Goal: Task Accomplishment & Management: Manage account settings

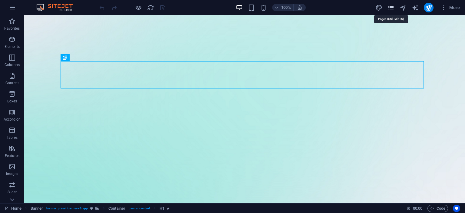
click at [391, 9] on icon "pages" at bounding box center [390, 7] width 7 height 7
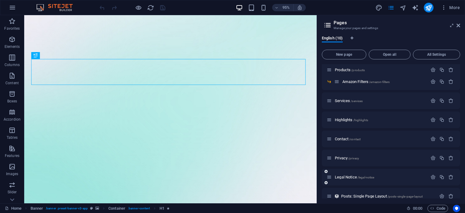
scroll to position [49, 0]
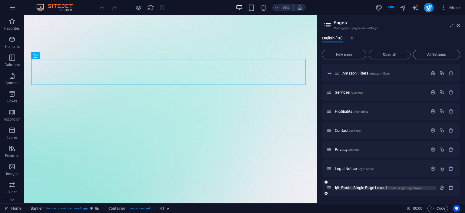
click at [374, 189] on span "Posts: Single Page Layout /posts-single-page-layout" at bounding box center [381, 187] width 81 height 5
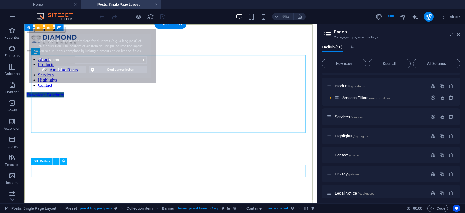
scroll to position [0, 0]
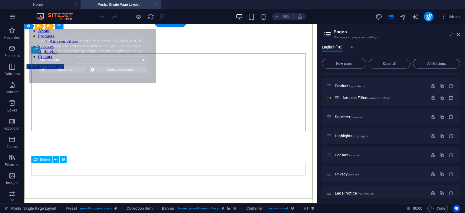
select select "68bd36a520f25afbaf0b0910"
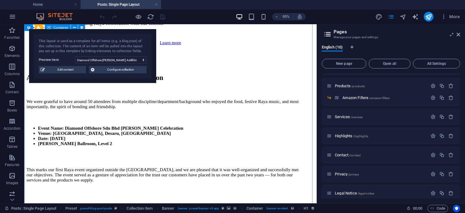
scroll to position [424, 0]
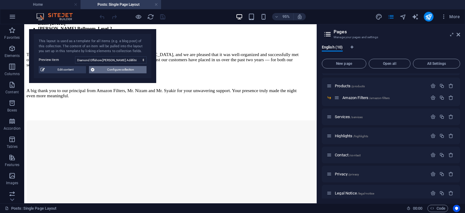
click at [122, 71] on span "Configure collection" at bounding box center [120, 69] width 48 height 7
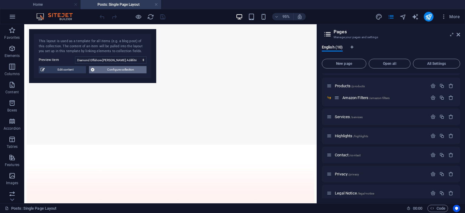
scroll to position [0, 0]
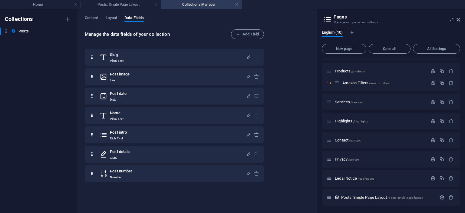
click at [94, 15] on div "Content Layout Data Fields Manage the data fields of your collection Add Field …" at bounding box center [196, 110] width 239 height 203
click at [97, 18] on span "Content" at bounding box center [92, 18] width 14 height 8
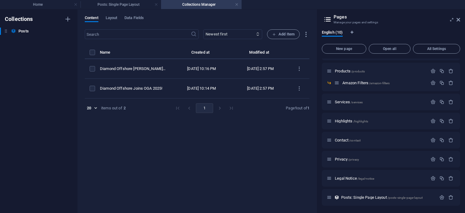
click at [219, 107] on li "pagination navigation" at bounding box center [220, 108] width 12 height 10
click at [115, 17] on span "Layout" at bounding box center [112, 18] width 12 height 8
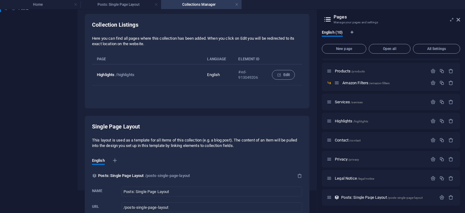
scroll to position [47, 0]
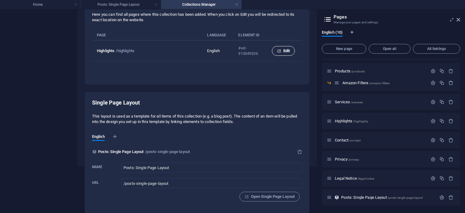
click at [280, 47] on span "Edit" at bounding box center [283, 50] width 13 height 7
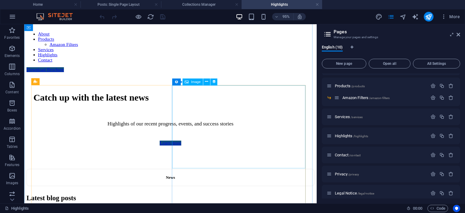
scroll to position [77, 0]
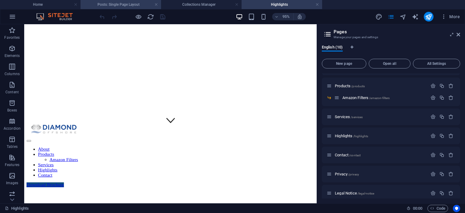
click at [99, 3] on h4 "Posts: Single Page Layout" at bounding box center [121, 4] width 81 height 7
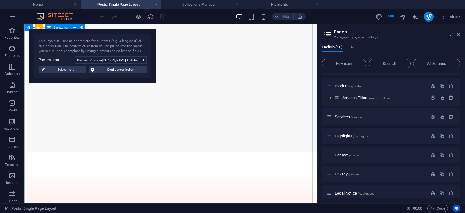
scroll to position [515, 0]
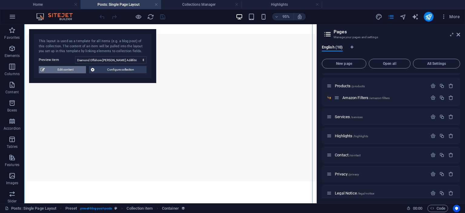
click at [59, 70] on span "Edit content" at bounding box center [66, 69] width 38 height 7
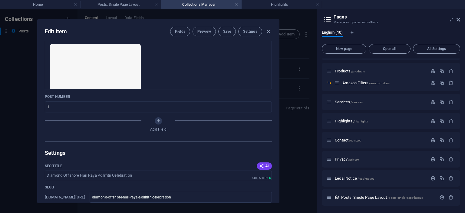
scroll to position [303, 0]
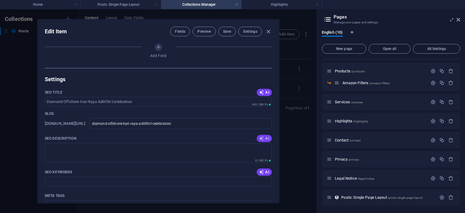
click at [264, 136] on span "AI" at bounding box center [264, 138] width 10 height 5
type textarea "Join us for a heartwarming [PERSON_NAME] celebration with Diamond Offshore, cel…"
click at [263, 173] on span "AI" at bounding box center [264, 171] width 10 height 5
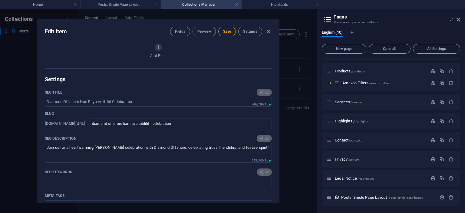
scroll to position [363, 0]
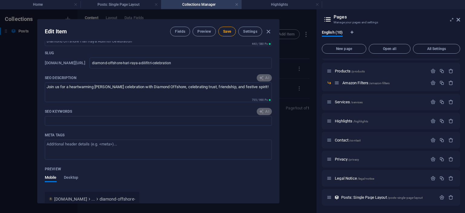
type input "Diamond Offshore, [PERSON_NAME] Adilifitri, Raya celebration, client appreciati…"
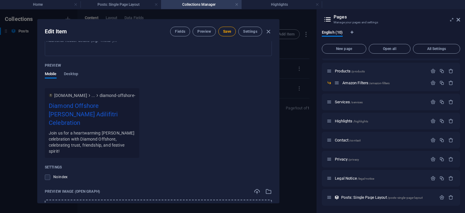
scroll to position [541, 0]
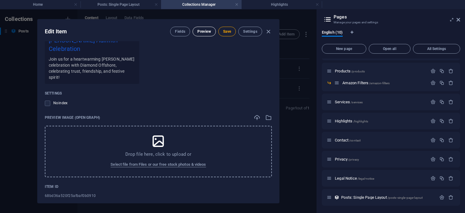
click at [202, 31] on span "Preview" at bounding box center [203, 31] width 13 height 5
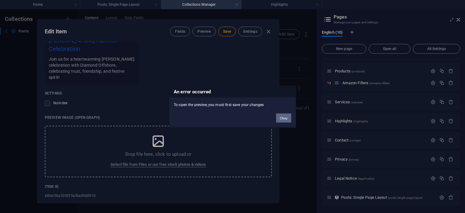
click at [282, 122] on button "Okay" at bounding box center [283, 117] width 15 height 9
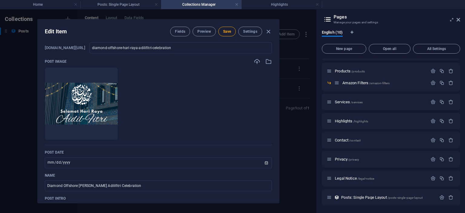
scroll to position [0, 0]
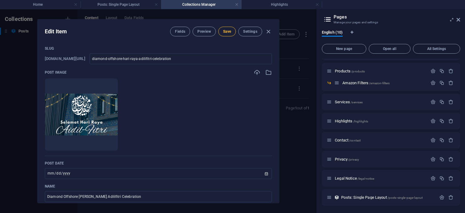
click at [224, 34] on button "Save" at bounding box center [227, 32] width 18 height 10
click at [247, 30] on span "Settings" at bounding box center [250, 31] width 14 height 5
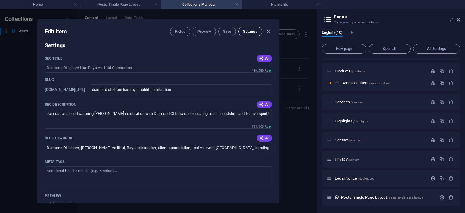
scroll to position [337, 0]
click at [175, 29] on span "Fields" at bounding box center [180, 31] width 10 height 5
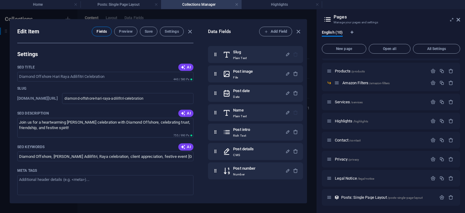
scroll to position [346, 0]
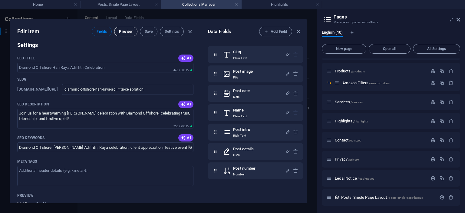
click at [130, 27] on button "Preview" at bounding box center [125, 32] width 23 height 10
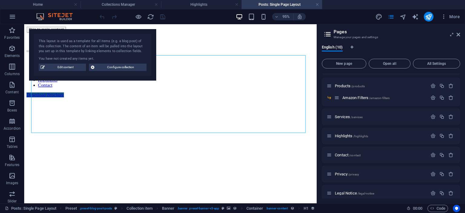
scroll to position [0, 0]
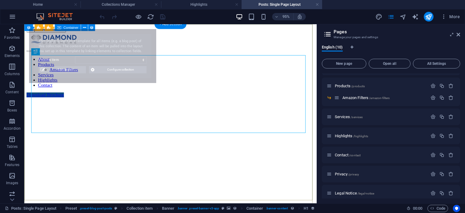
select select "68bd36a520f25afbaf0b0910"
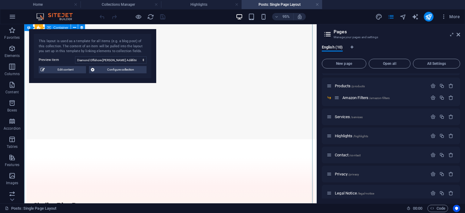
scroll to position [515, 0]
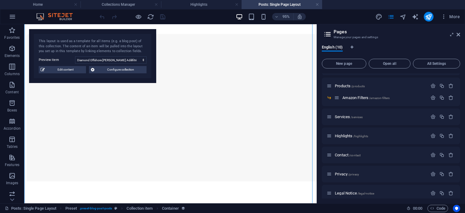
drag, startPoint x: 172, startPoint y: 6, endPoint x: 173, endPoint y: 11, distance: 5.7
click at [172, 6] on h4 "Highlights" at bounding box center [201, 4] width 81 height 7
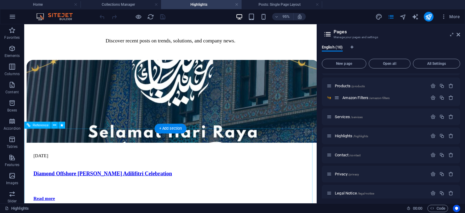
scroll to position [349, 0]
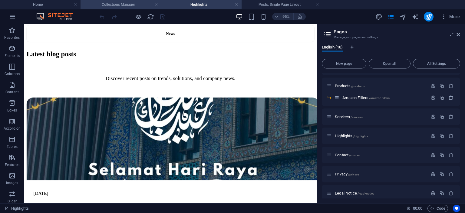
click at [141, 6] on h4 "Collections Manager" at bounding box center [121, 4] width 81 height 7
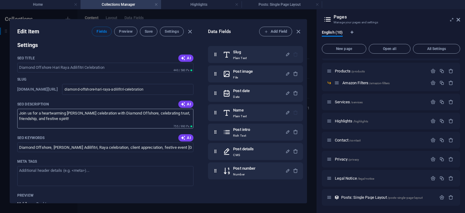
scroll to position [406, 0]
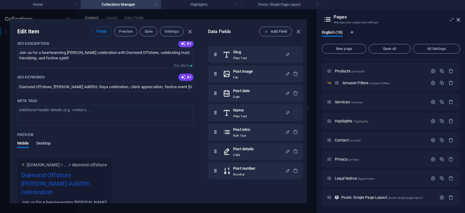
click at [41, 141] on span "Desktop" at bounding box center [43, 144] width 15 height 8
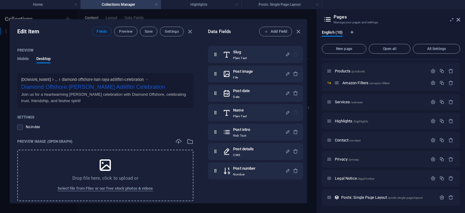
scroll to position [497, 0]
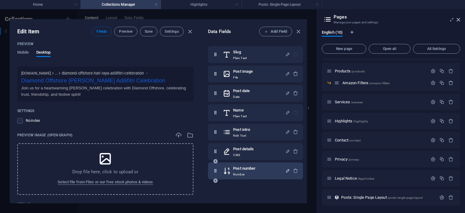
click at [285, 170] on icon "button" at bounding box center [287, 170] width 5 height 5
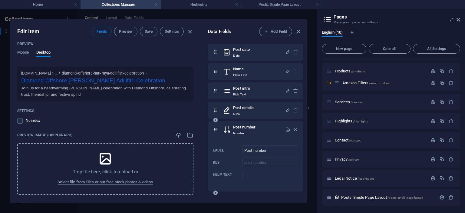
scroll to position [43, 0]
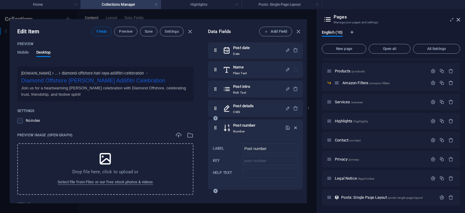
click at [295, 127] on icon "button" at bounding box center [295, 127] width 5 height 5
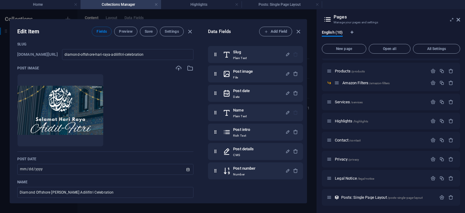
scroll to position [0, 0]
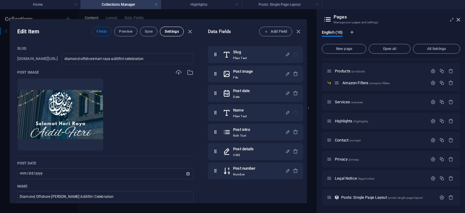
click at [166, 35] on button "Settings" at bounding box center [172, 32] width 24 height 10
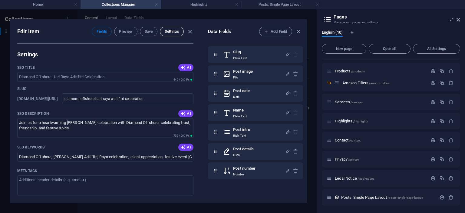
scroll to position [346, 0]
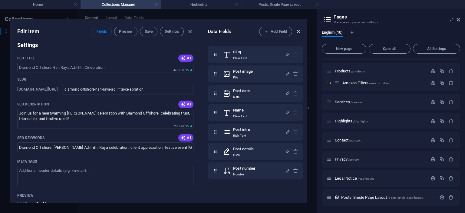
click at [298, 32] on icon "button" at bounding box center [298, 31] width 7 height 7
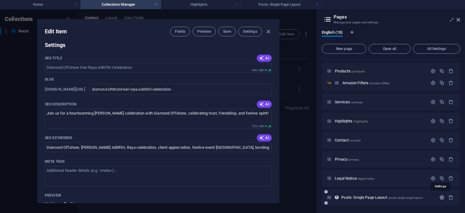
click at [439, 197] on icon "button" at bounding box center [441, 197] width 5 height 5
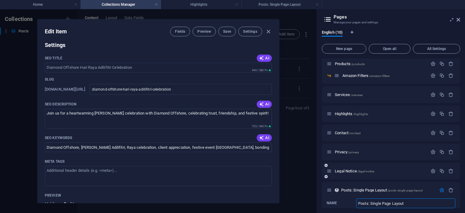
scroll to position [75, 0]
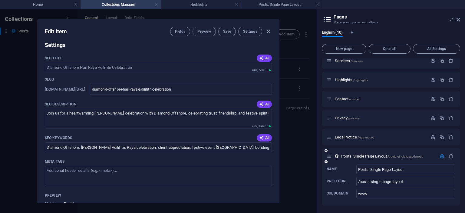
click at [440, 155] on icon "button" at bounding box center [441, 155] width 5 height 5
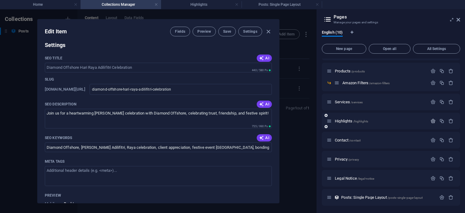
click at [433, 121] on icon "button" at bounding box center [432, 120] width 5 height 5
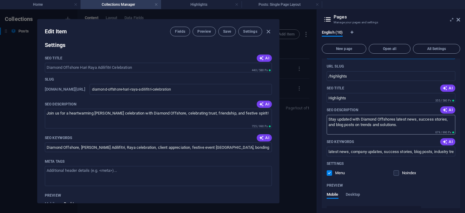
scroll to position [94, 0]
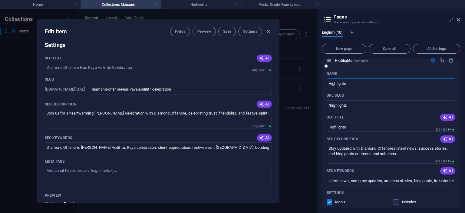
click at [431, 63] on icon "button" at bounding box center [432, 60] width 5 height 5
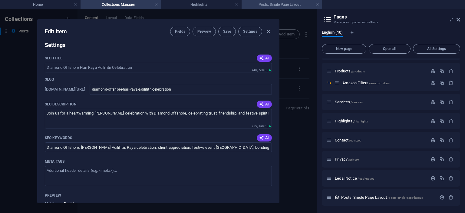
click at [296, 8] on h4 "Posts: Single Page Layout" at bounding box center [282, 4] width 81 height 7
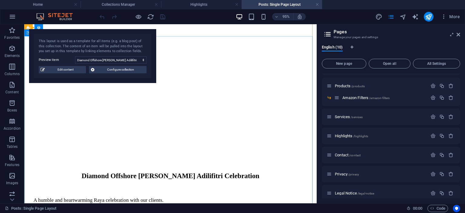
scroll to position [61, 0]
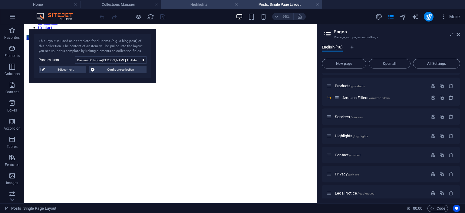
click at [213, 3] on h4 "Highlights" at bounding box center [201, 4] width 81 height 7
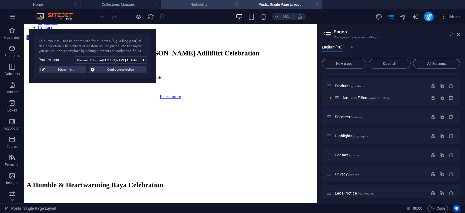
scroll to position [0, 0]
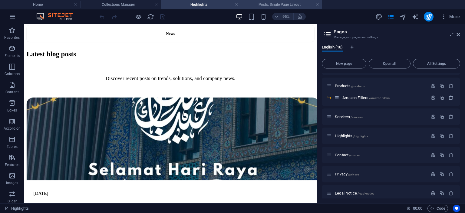
click at [293, 9] on li "Posts: Single Page Layout" at bounding box center [282, 4] width 81 height 9
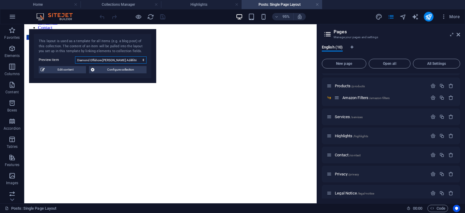
click at [143, 61] on select "Diamond Offshore [PERSON_NAME] Adilifitri Celebration Diamond Offshore Joins OG…" at bounding box center [110, 59] width 71 height 7
click at [130, 71] on span "Configure collection" at bounding box center [120, 69] width 48 height 7
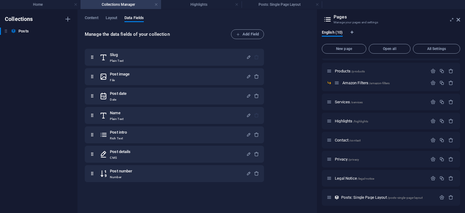
click at [89, 13] on div "Content Layout Data Fields Manage the data fields of your collection Add Field …" at bounding box center [196, 110] width 239 height 203
click at [94, 19] on span "Content" at bounding box center [92, 18] width 14 height 8
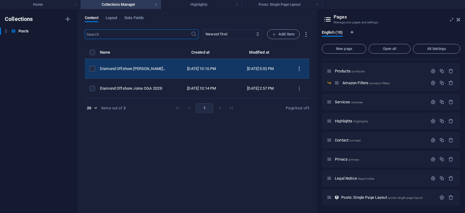
click at [299, 69] on icon "items list" at bounding box center [299, 69] width 6 height 6
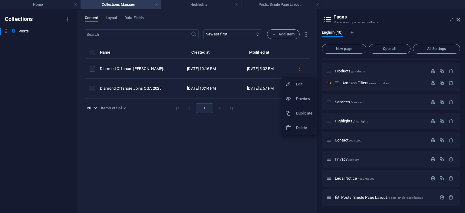
click at [257, 143] on div at bounding box center [232, 106] width 465 height 213
click at [257, 143] on div "Edit Preview Duplicate Delete" at bounding box center [232, 108] width 465 height 209
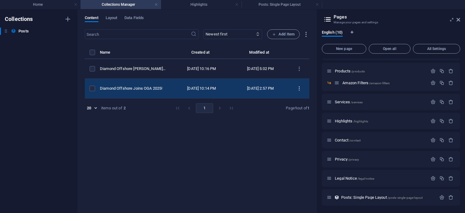
click at [300, 84] on button "items list" at bounding box center [299, 89] width 11 height 10
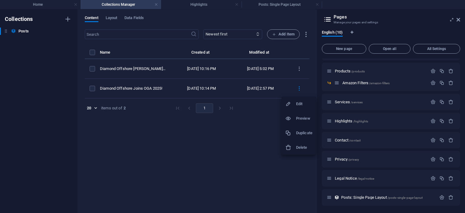
click at [232, 152] on div at bounding box center [232, 106] width 465 height 213
click at [304, 34] on icon "button" at bounding box center [305, 34] width 7 height 7
click at [289, 135] on div at bounding box center [232, 106] width 465 height 213
click at [227, 33] on select "Newest first Oldest first Last modified Slug (ascending) Slug (descending) Post…" at bounding box center [232, 34] width 59 height 10
click at [266, 144] on div "​ Newest first Oldest first Last modified Slug (ascending) Slug (descending) Po…" at bounding box center [197, 117] width 225 height 177
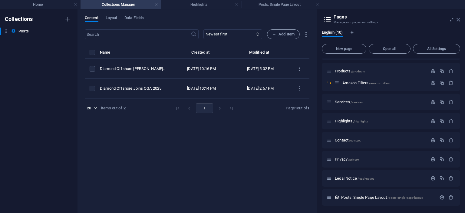
click at [458, 20] on icon at bounding box center [458, 19] width 4 height 5
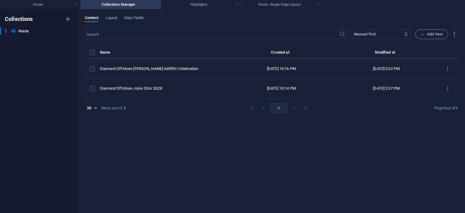
click at [155, 6] on link at bounding box center [156, 5] width 4 height 6
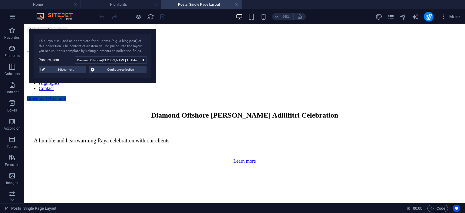
scroll to position [61, 0]
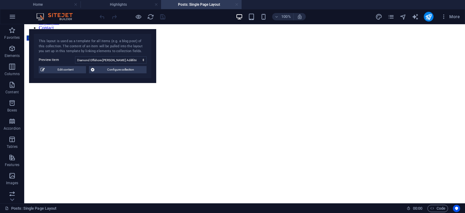
click at [237, 3] on link at bounding box center [237, 5] width 4 height 6
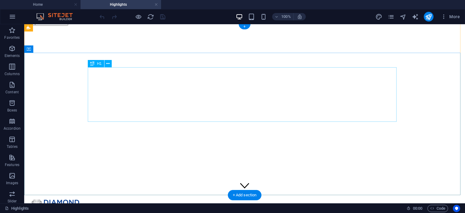
scroll to position [0, 0]
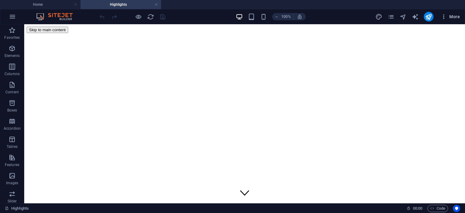
click at [450, 14] on span "More" at bounding box center [450, 17] width 19 height 6
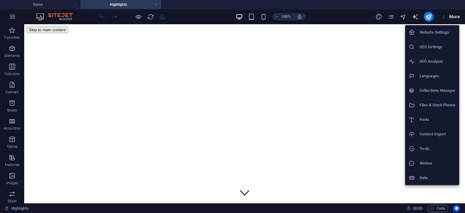
click at [430, 93] on h6 "Collections Manager" at bounding box center [437, 90] width 36 height 7
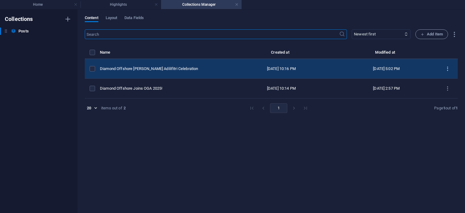
click at [446, 66] on icon "items list" at bounding box center [448, 69] width 6 height 6
click at [446, 66] on div at bounding box center [232, 106] width 465 height 213
click at [446, 68] on icon "items list" at bounding box center [448, 69] width 6 height 6
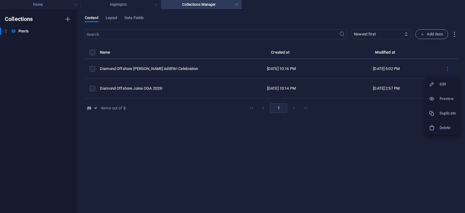
click at [442, 86] on h6 "Edit" at bounding box center [447, 84] width 16 height 7
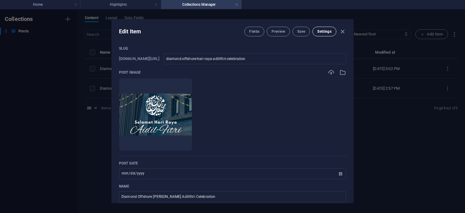
click at [322, 30] on span "Settings" at bounding box center [324, 31] width 14 height 5
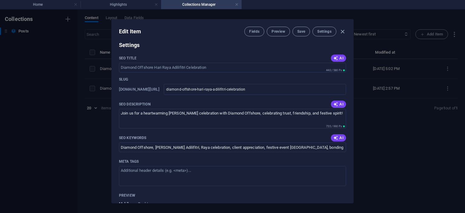
scroll to position [428, 0]
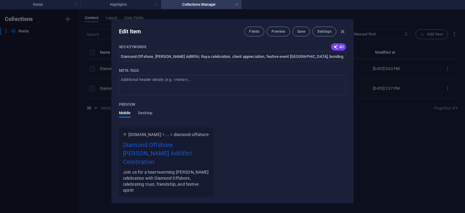
click at [130, 204] on p "Settings" at bounding box center [127, 206] width 17 height 5
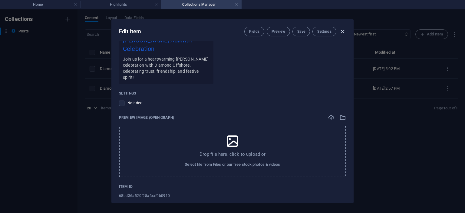
click at [345, 31] on icon "button" at bounding box center [342, 31] width 7 height 7
type input "[DATE]"
type input "diamond-offshore-hari-raya-adilifitri-celebration"
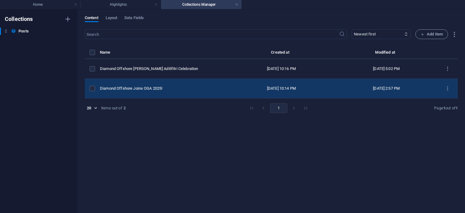
click at [186, 88] on div "Diamond Offshore Joins OGA 2025!" at bounding box center [161, 88] width 123 height 5
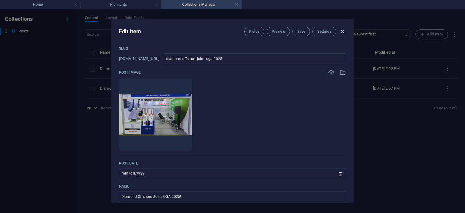
click at [342, 33] on icon "button" at bounding box center [342, 31] width 7 height 7
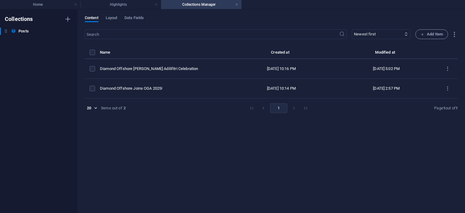
type input "[DATE]"
type input "diamond-offshore-joins-oga-2025"
click at [117, 13] on div "Content Layout Data Fields ​ Newest first Oldest first Last modified Slug (asce…" at bounding box center [270, 110] width 387 height 203
click at [115, 15] on span "Layout" at bounding box center [112, 18] width 12 height 8
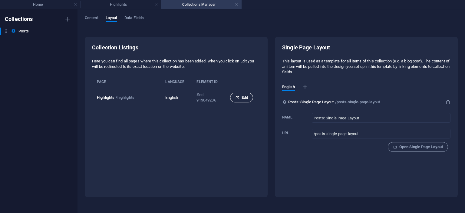
click at [247, 97] on span "Edit" at bounding box center [241, 97] width 13 height 7
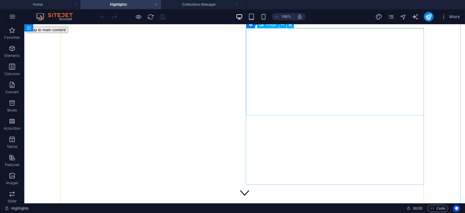
scroll to position [250, 0]
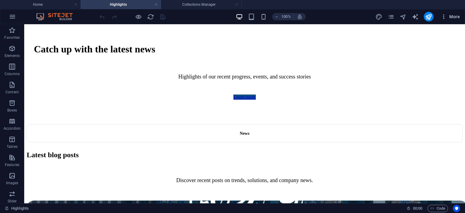
click at [443, 15] on icon "button" at bounding box center [444, 17] width 6 height 6
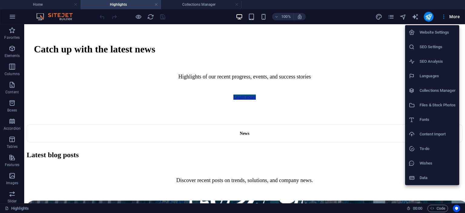
click at [321, 27] on div at bounding box center [232, 106] width 465 height 213
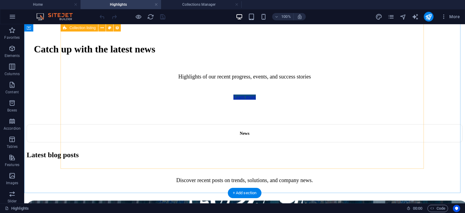
scroll to position [311, 0]
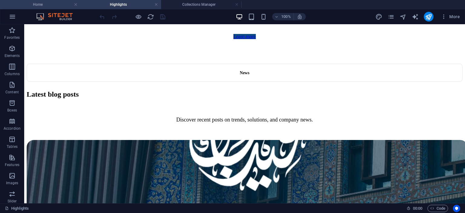
click at [56, 3] on h4 "Home" at bounding box center [40, 4] width 81 height 7
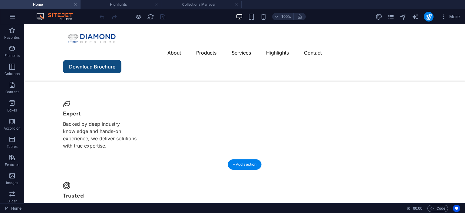
scroll to position [272, 0]
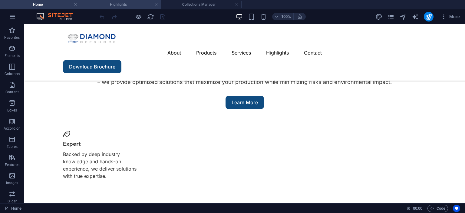
click at [128, 7] on h4 "Highlights" at bounding box center [121, 4] width 81 height 7
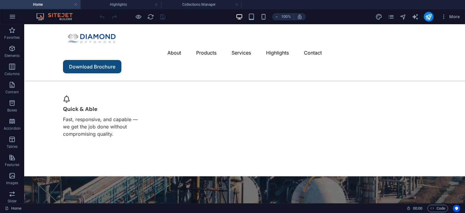
scroll to position [0, 0]
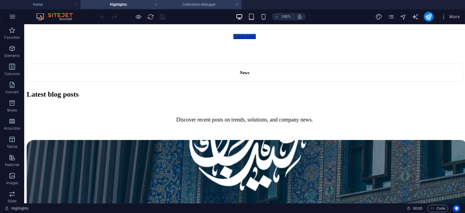
click at [176, 8] on li "Collections Manager" at bounding box center [201, 4] width 81 height 9
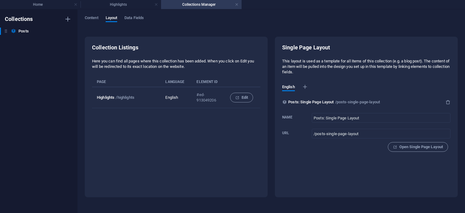
click at [206, 90] on td "#ed-913049206" at bounding box center [208, 97] width 33 height 21
click at [237, 4] on link at bounding box center [237, 5] width 4 height 6
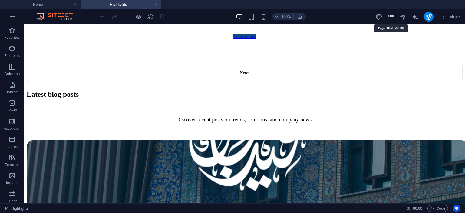
click at [391, 18] on icon "pages" at bounding box center [390, 16] width 7 height 7
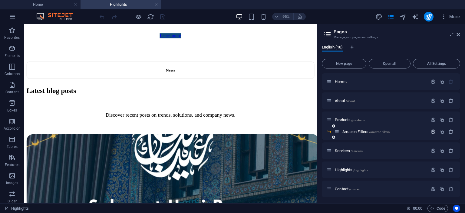
click at [431, 130] on icon "button" at bounding box center [432, 131] width 5 height 5
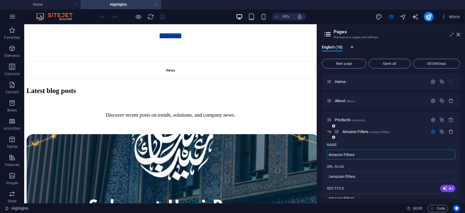
click at [430, 132] on icon "button" at bounding box center [432, 131] width 5 height 5
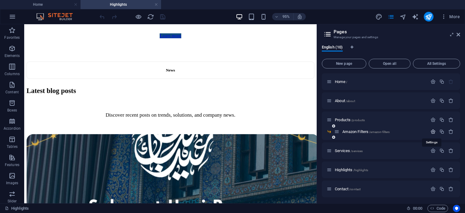
click at [431, 132] on icon "button" at bounding box center [432, 131] width 5 height 5
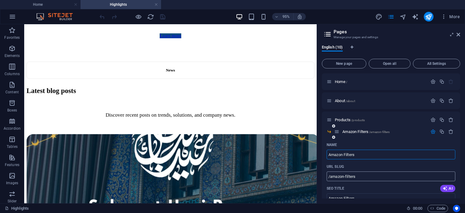
scroll to position [61, 0]
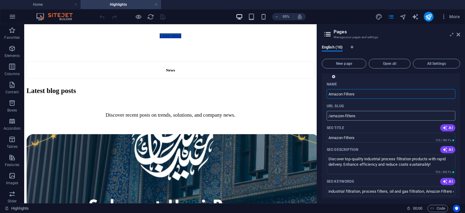
click at [362, 118] on input "/amazon-filters" at bounding box center [391, 116] width 129 height 10
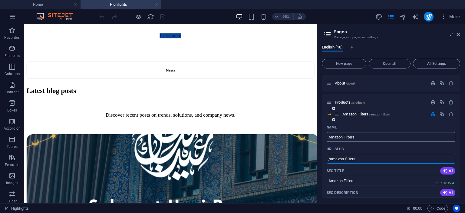
scroll to position [0, 0]
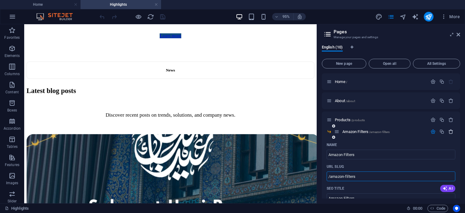
click at [449, 131] on icon "button" at bounding box center [450, 131] width 5 height 5
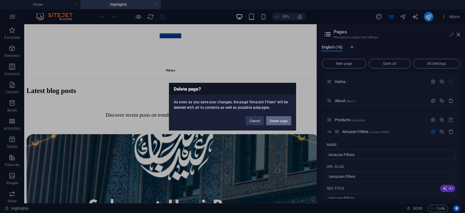
click at [288, 124] on button "Delete page" at bounding box center [278, 120] width 25 height 9
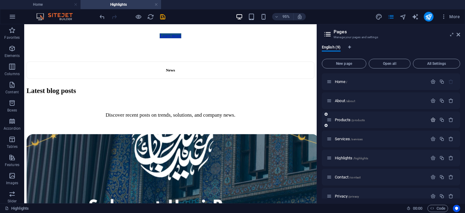
click at [430, 120] on icon "button" at bounding box center [432, 119] width 5 height 5
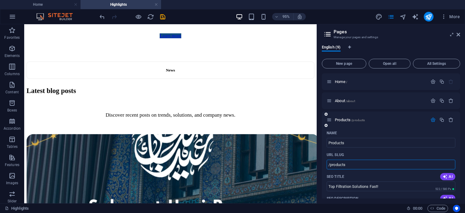
click at [372, 163] on input "/products" at bounding box center [391, 165] width 129 height 10
paste input "text"
paste input "/amazon-filters"
click at [380, 163] on input "/products/amazon-filters" at bounding box center [391, 165] width 129 height 10
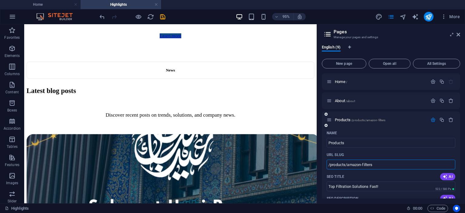
click at [380, 163] on input "/products/amazon-filters" at bounding box center [391, 165] width 129 height 10
paste input "text"
click at [380, 163] on input "/amazon-filters" at bounding box center [391, 165] width 129 height 10
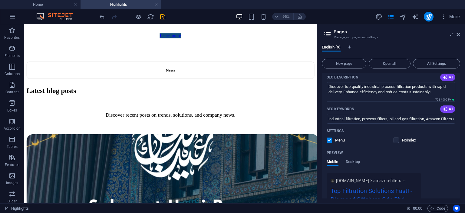
scroll to position [61, 0]
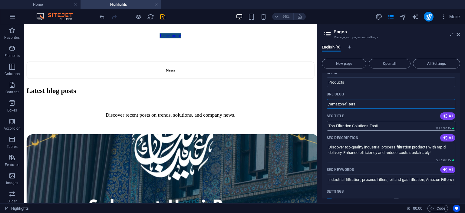
type input "/amazon-filters"
click at [387, 126] on input "Top Filtration Solutions Fast!" at bounding box center [391, 126] width 129 height 10
click at [161, 18] on icon "save" at bounding box center [162, 16] width 7 height 7
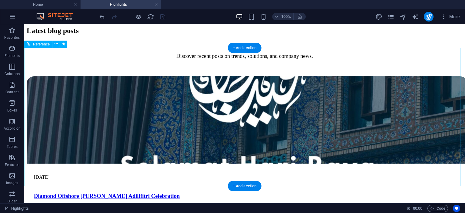
scroll to position [432, 0]
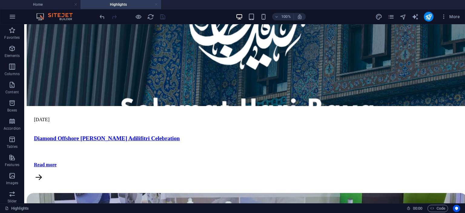
click at [157, 5] on link at bounding box center [156, 5] width 4 height 6
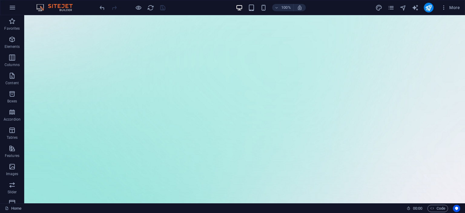
scroll to position [272, 0]
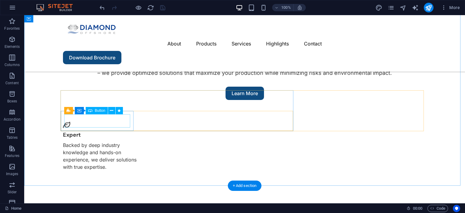
drag, startPoint x: 117, startPoint y: 121, endPoint x: 145, endPoint y: 136, distance: 31.5
select select "px"
select select "2"
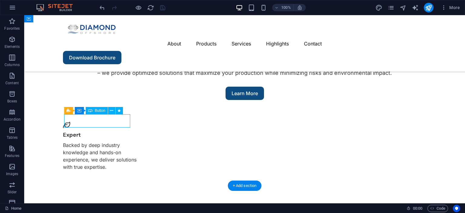
select select
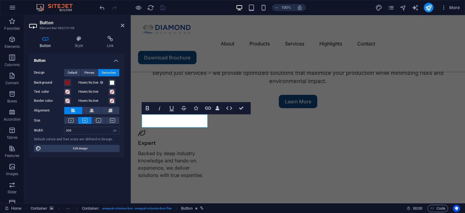
click at [110, 34] on div "Button Style Link Button Design Default Primary Secondary Background Hover/Acti…" at bounding box center [76, 117] width 105 height 172
click at [111, 38] on icon at bounding box center [110, 39] width 28 height 6
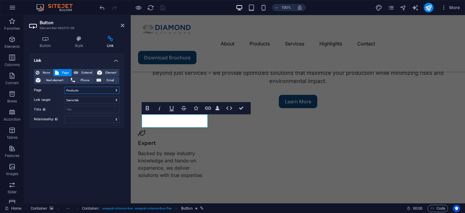
click at [117, 90] on select "Home About Products Services Highlights Contact Privacy Legal Notice" at bounding box center [91, 90] width 55 height 7
click at [64, 87] on select "Home About Products Services Highlights Contact Privacy Legal Notice" at bounding box center [91, 90] width 55 height 7
click at [43, 73] on span "None" at bounding box center [46, 72] width 10 height 7
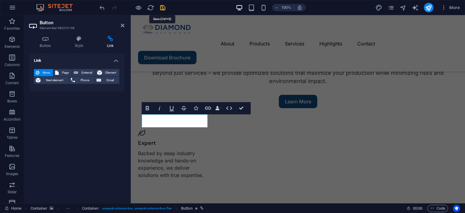
click at [166, 7] on icon "save" at bounding box center [162, 7] width 7 height 7
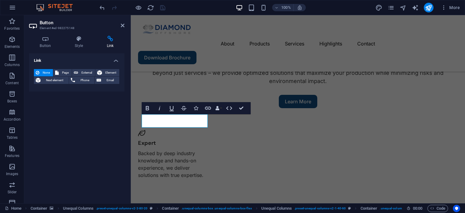
click at [110, 40] on icon at bounding box center [110, 39] width 28 height 6
click at [61, 72] on span "Page" at bounding box center [65, 72] width 9 height 7
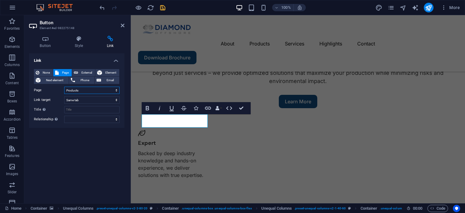
click at [111, 89] on select "Home About Products Services Highlights Contact Privacy Legal Notice" at bounding box center [91, 90] width 55 height 7
click at [64, 87] on select "Home About Products Services Highlights Contact Privacy Legal Notice" at bounding box center [91, 90] width 55 height 7
click at [81, 101] on select "New tab Same tab Overlay" at bounding box center [91, 99] width 55 height 7
click at [100, 146] on div "Link None Page External Element Next element Phone Email Page Home About Produc…" at bounding box center [76, 125] width 95 height 145
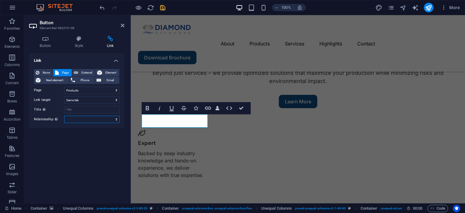
click at [114, 118] on select "alternate author bookmark external help license next nofollow noreferrer noopen…" at bounding box center [91, 119] width 55 height 7
click at [106, 138] on div "Link None Page External Element Next element Phone Email Page Home About Produc…" at bounding box center [76, 125] width 95 height 145
click at [161, 7] on icon "save" at bounding box center [162, 7] width 7 height 7
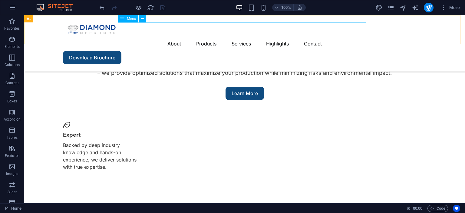
click at [200, 36] on nav "About Products Services Highlights Contact" at bounding box center [244, 43] width 363 height 15
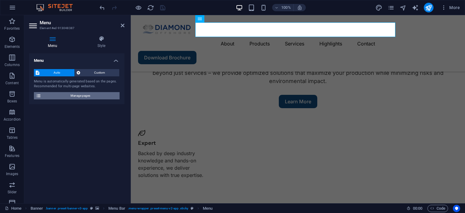
click at [105, 93] on span "Manage pages" at bounding box center [80, 95] width 75 height 7
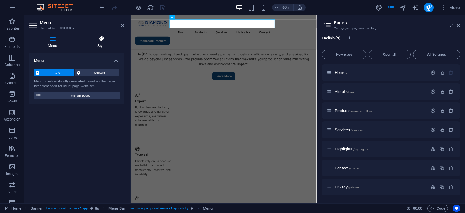
click at [107, 41] on icon at bounding box center [101, 39] width 46 height 6
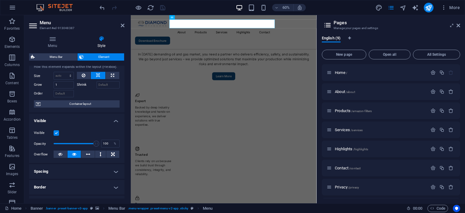
scroll to position [0, 0]
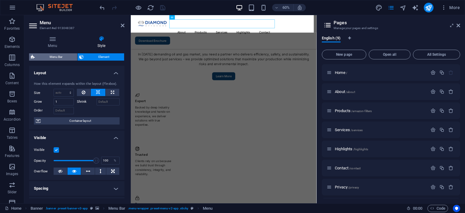
click at [66, 55] on span "Menu Bar" at bounding box center [56, 56] width 39 height 7
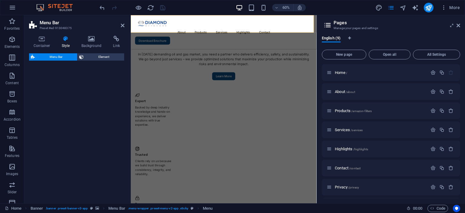
scroll to position [275, 0]
select select "rem"
select select "sticky_menu"
select select "px"
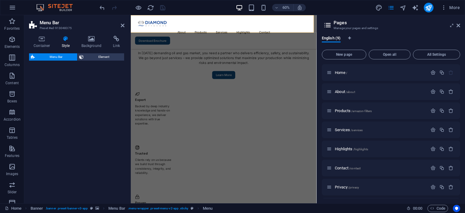
select select "px"
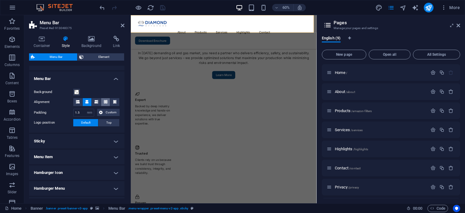
scroll to position [134, 0]
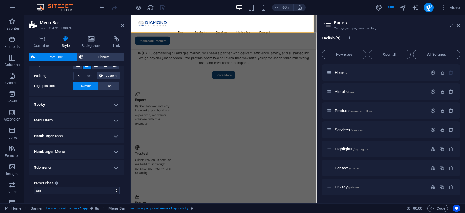
click at [111, 107] on h4 "Sticky" at bounding box center [76, 104] width 95 height 15
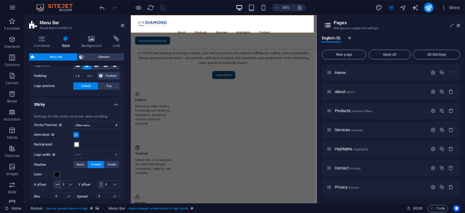
click at [111, 108] on div "Settings for the sticky menu bar when scrolling. Sticky Position Affects the sc…" at bounding box center [77, 158] width 98 height 100
click at [113, 104] on h4 "Sticky" at bounding box center [76, 102] width 95 height 11
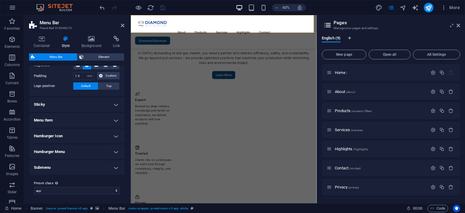
click at [115, 122] on h4 "Menu Item" at bounding box center [76, 120] width 95 height 15
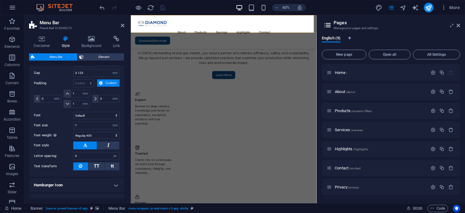
scroll to position [312, 0]
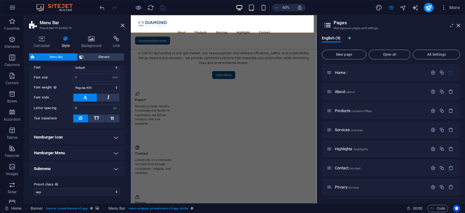
click at [103, 167] on h4 "Submenu" at bounding box center [76, 168] width 95 height 15
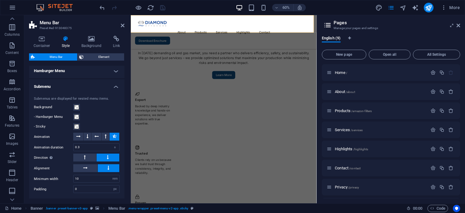
scroll to position [416, 0]
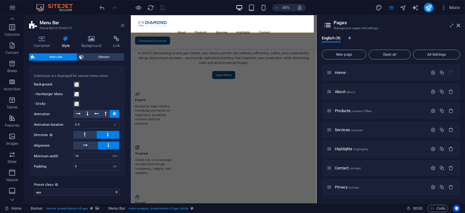
click at [122, 26] on icon at bounding box center [123, 25] width 4 height 5
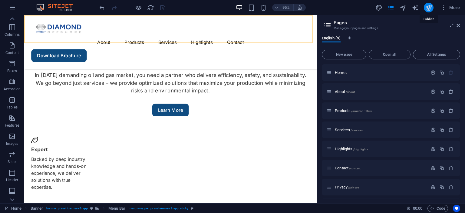
click at [428, 7] on icon "publish" at bounding box center [428, 7] width 7 height 7
